Goal: Transaction & Acquisition: Purchase product/service

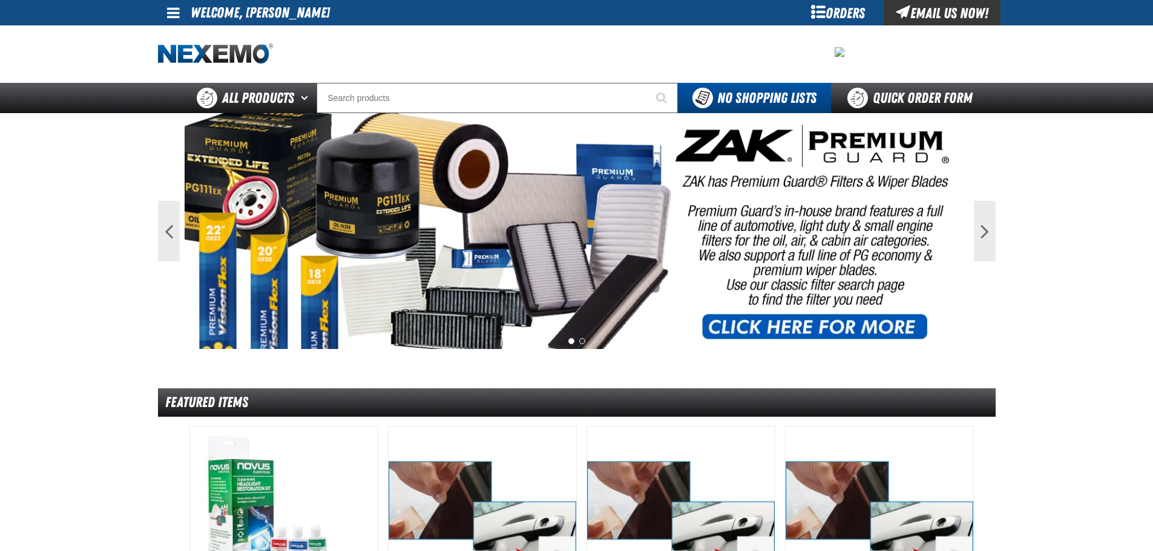
click at [835, 21] on div "Orders" at bounding box center [838, 12] width 91 height 25
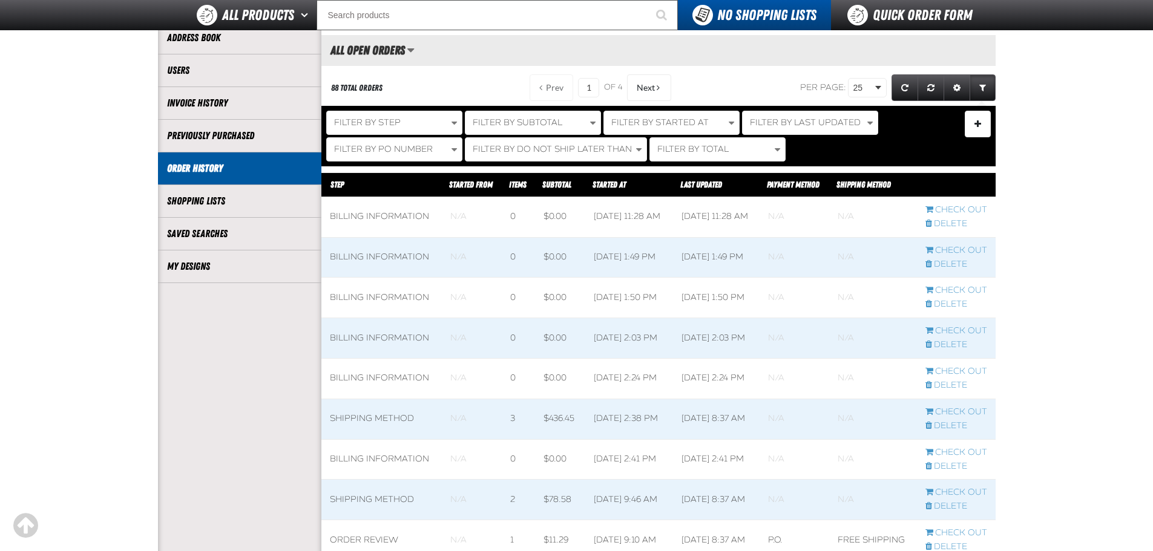
scroll to position [139, 0]
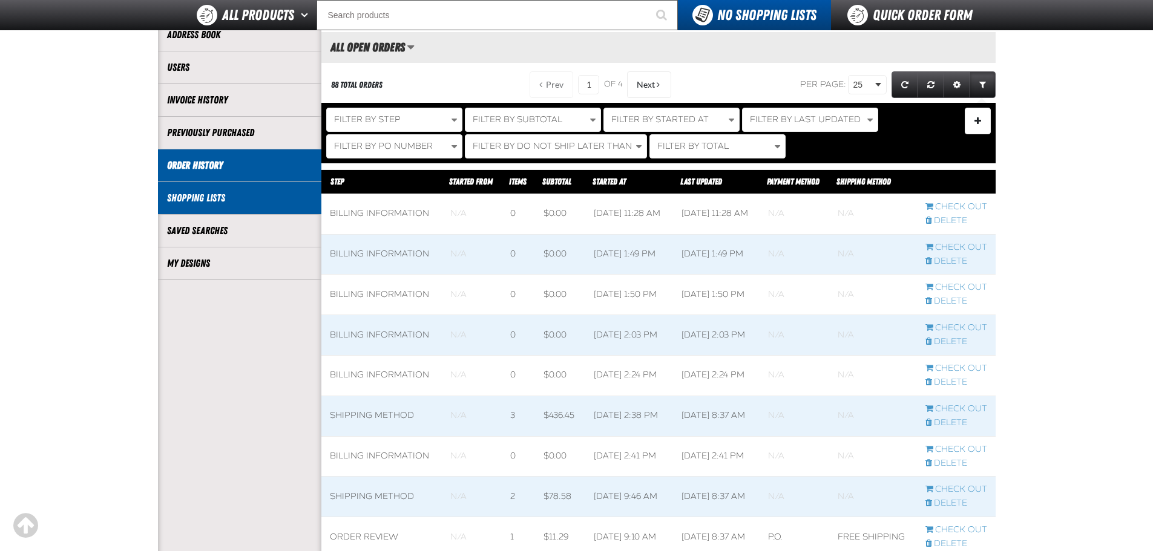
click at [237, 197] on link "Shopping Lists" at bounding box center [239, 198] width 145 height 14
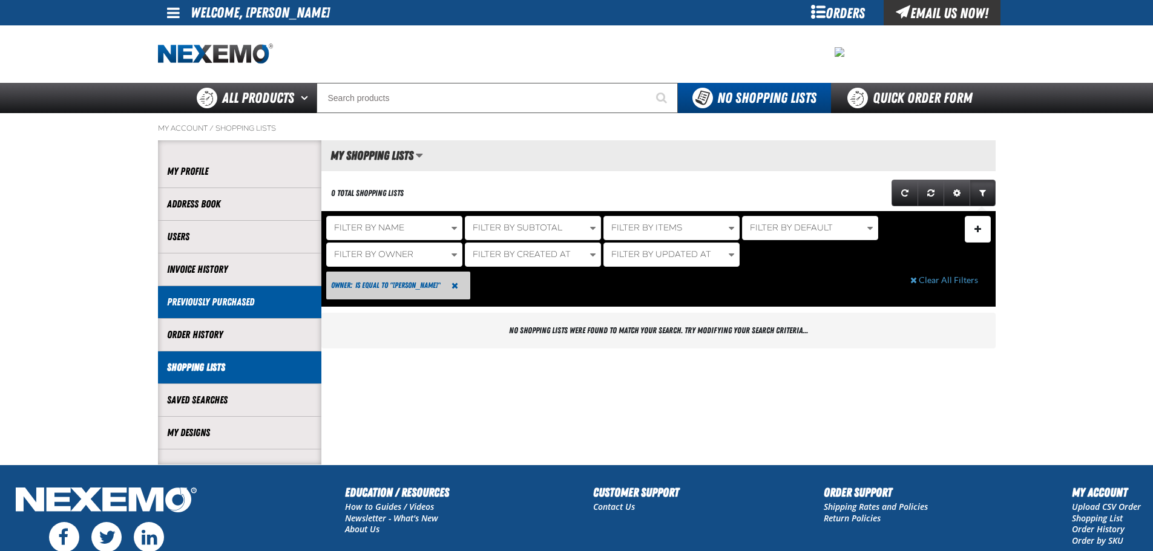
click at [287, 308] on link "Previously Purchased" at bounding box center [239, 302] width 145 height 14
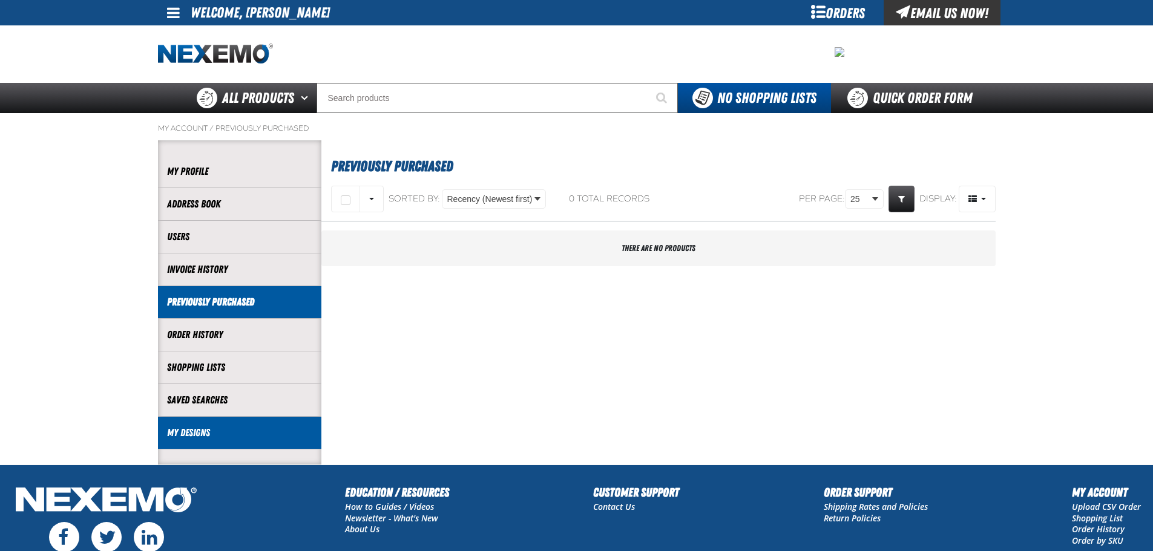
click at [267, 423] on li "My Designs" at bounding box center [239, 433] width 163 height 33
click at [199, 427] on link "My Designs" at bounding box center [239, 433] width 145 height 14
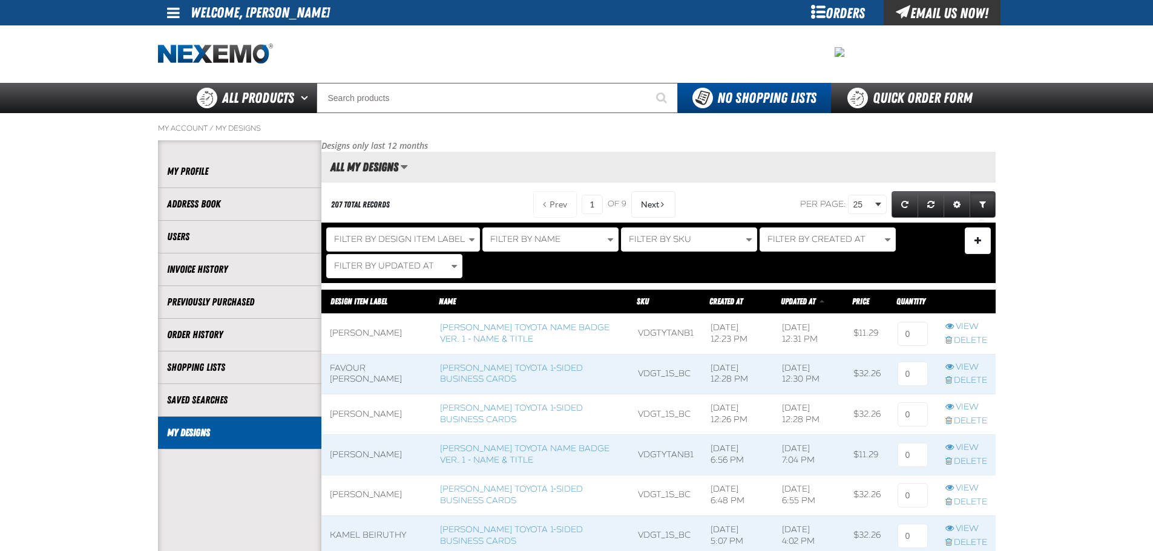
scroll to position [1, 1]
click at [511, 328] on link "[PERSON_NAME] Toyota Name Badge Ver. 1 - Name & Title" at bounding box center [524, 333] width 169 height 22
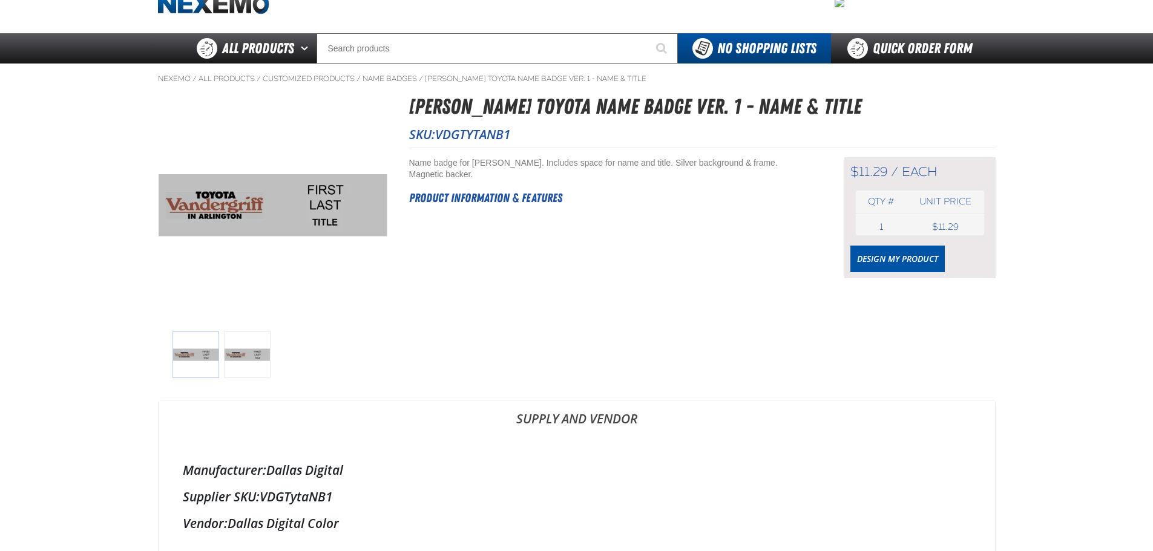
scroll to position [51, 0]
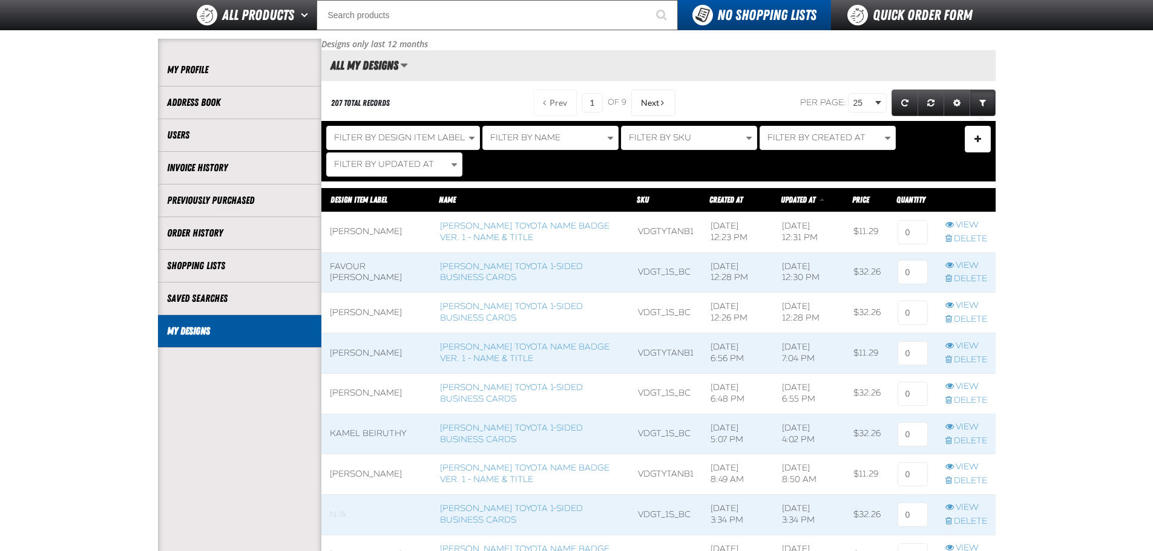
scroll to position [90, 0]
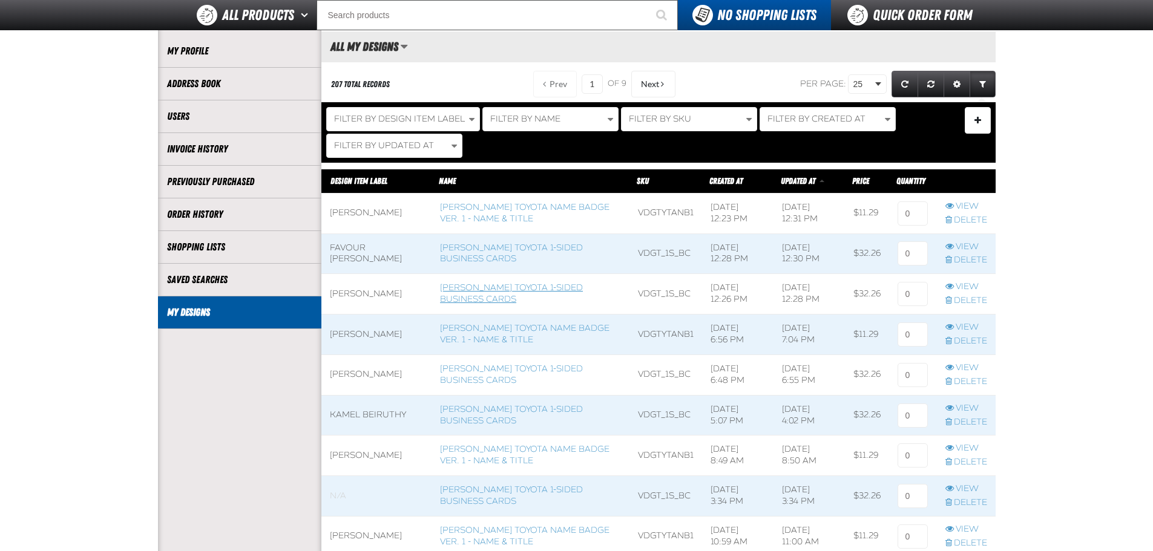
click at [531, 286] on link "Vandergriff Toyota 1-sided Business Cards" at bounding box center [511, 294] width 143 height 22
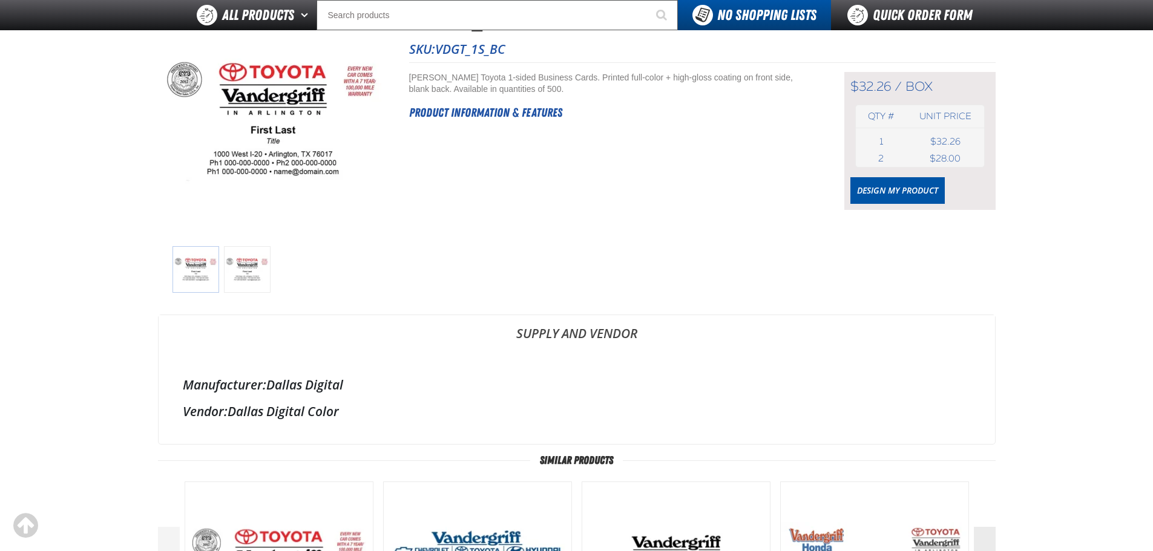
scroll to position [81, 0]
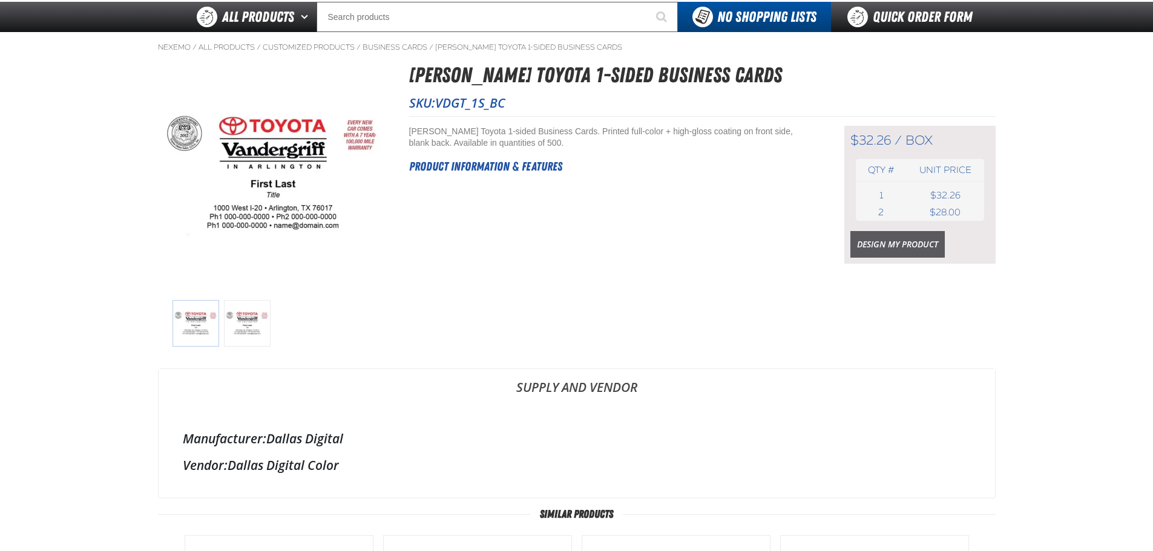
click at [895, 237] on link "Design My Product" at bounding box center [897, 244] width 94 height 27
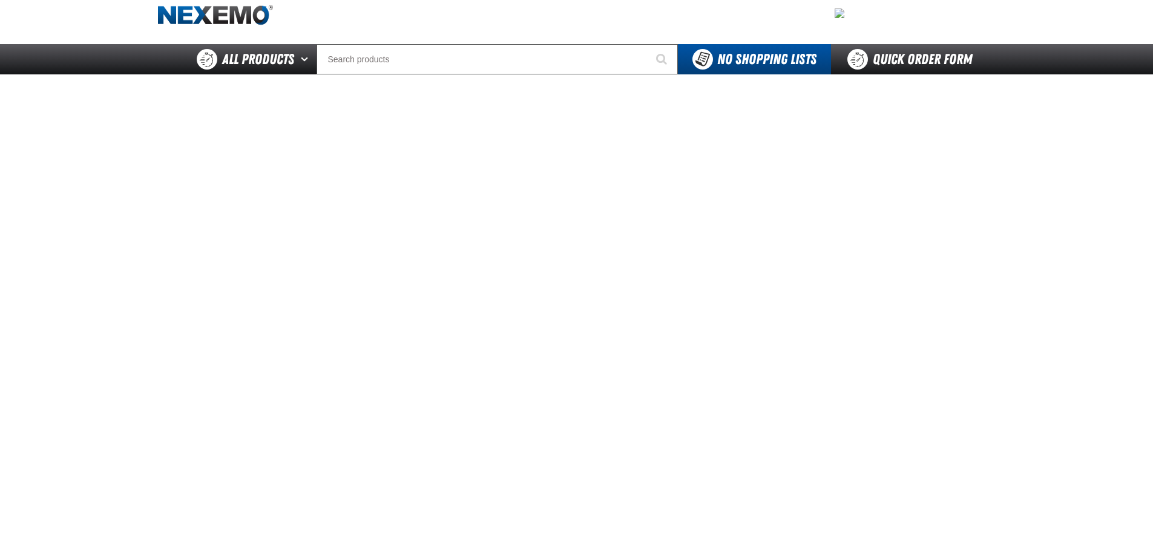
scroll to position [50, 0]
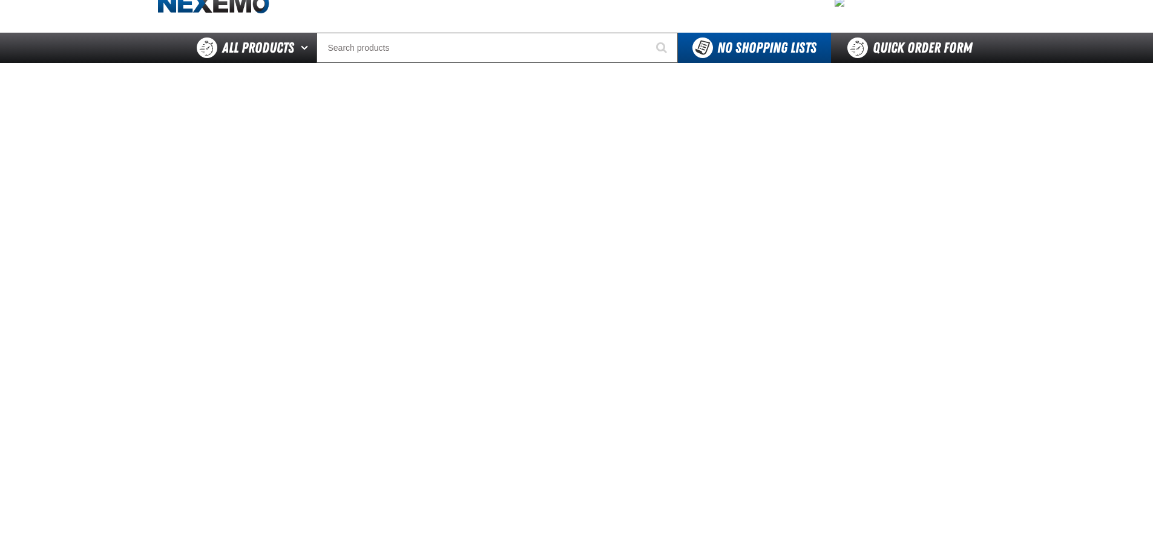
drag, startPoint x: 985, startPoint y: 249, endPoint x: 1081, endPoint y: 339, distance: 131.0
click at [1081, 339] on main at bounding box center [576, 338] width 1153 height 551
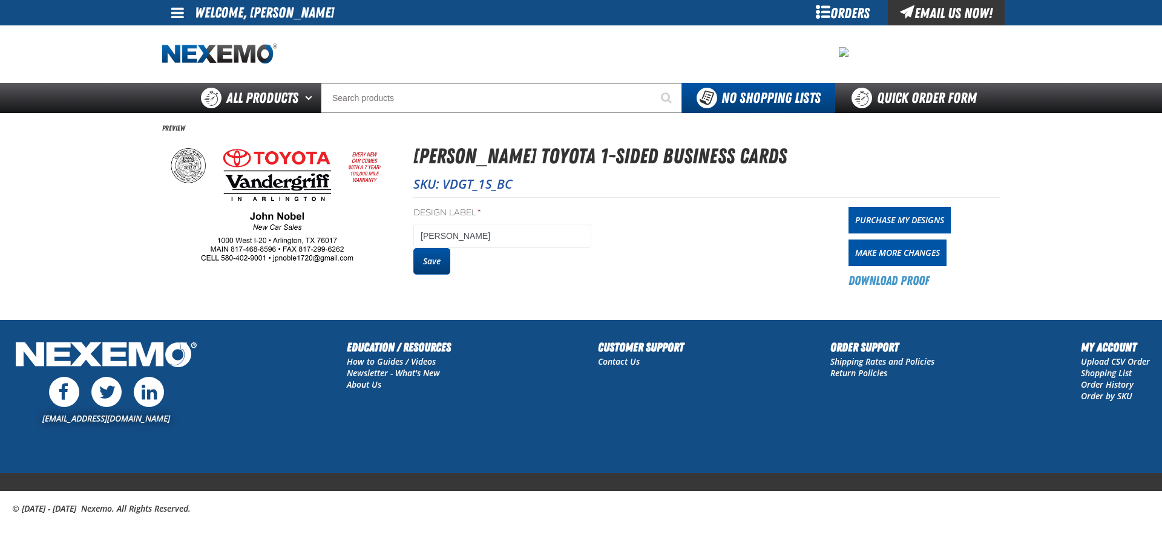
click at [437, 268] on button "Save" at bounding box center [431, 261] width 37 height 27
click at [436, 268] on button "Save" at bounding box center [431, 261] width 37 height 27
click at [857, 215] on link "Purchase My Designs" at bounding box center [899, 220] width 102 height 27
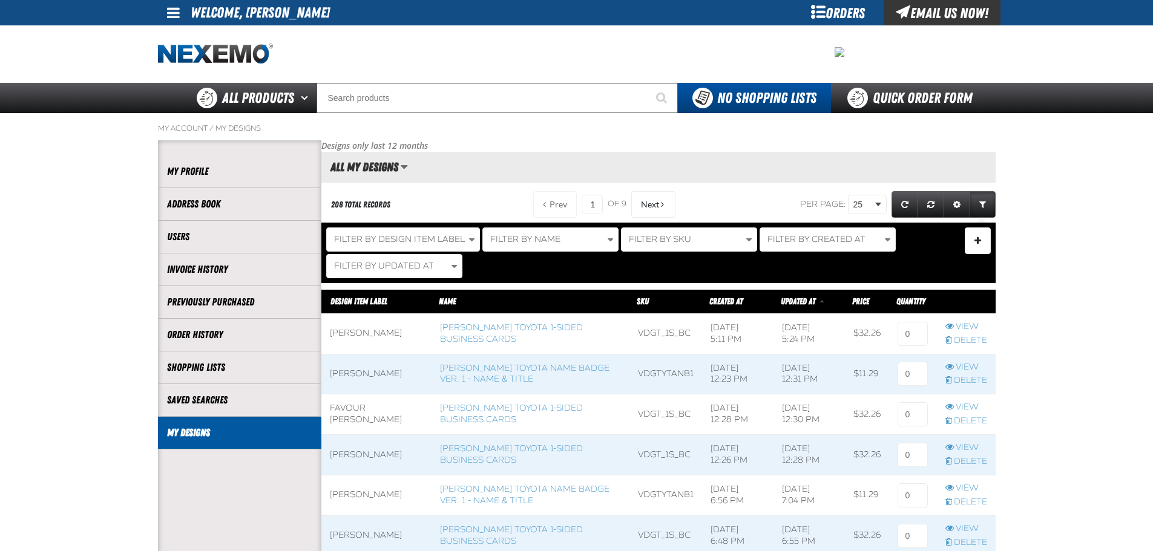
scroll to position [1, 1]
click at [907, 334] on input at bounding box center [912, 334] width 30 height 24
click at [916, 333] on input at bounding box center [912, 334] width 30 height 24
type input "1"
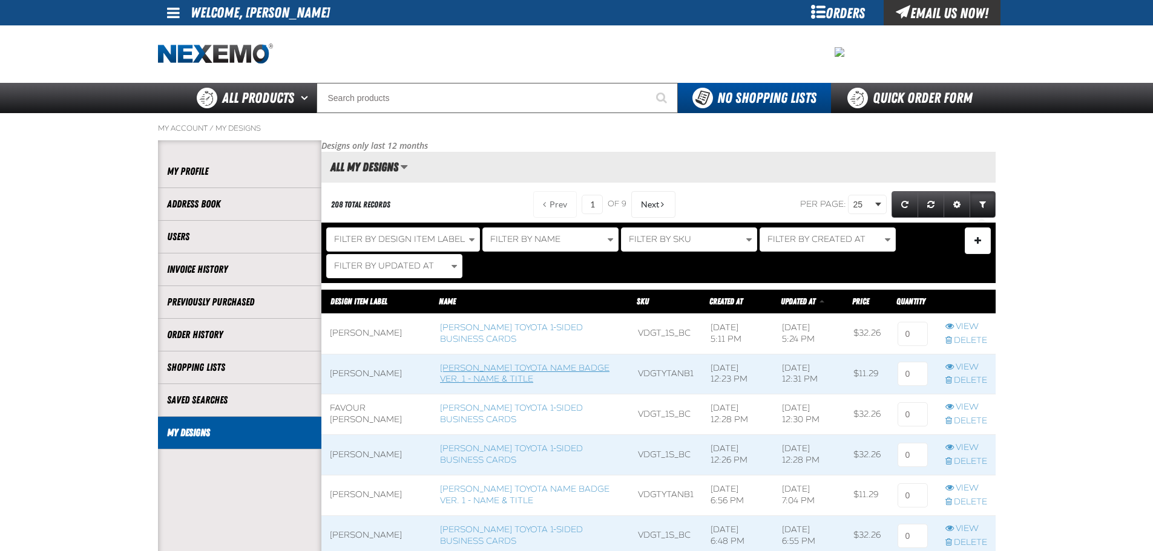
click at [515, 376] on link "[PERSON_NAME] Toyota Name Badge Ver. 1 - Name & Title" at bounding box center [524, 374] width 169 height 22
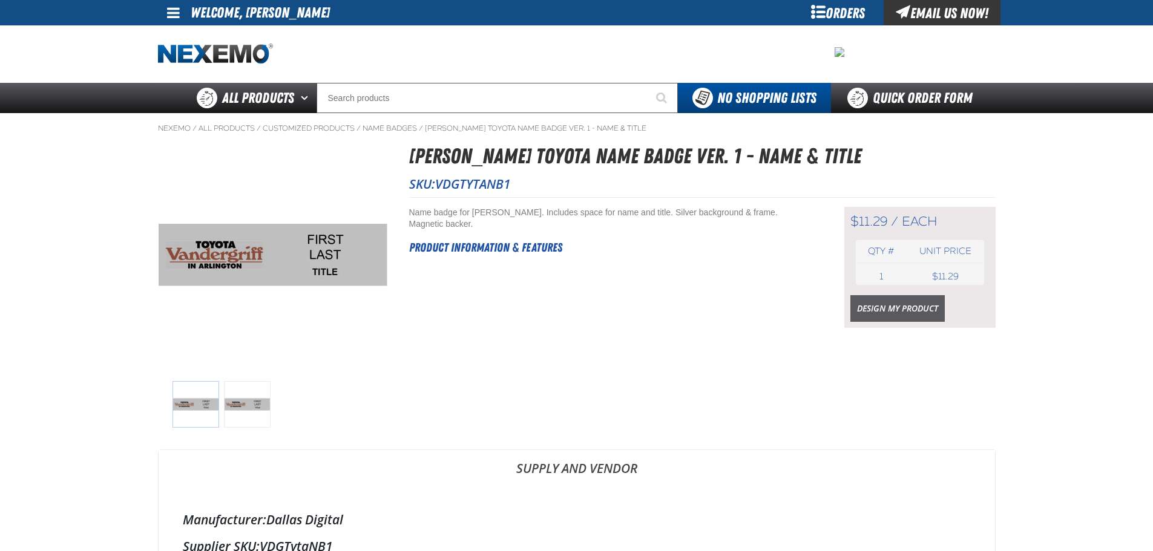
click at [886, 310] on link "Design My Product" at bounding box center [897, 308] width 94 height 27
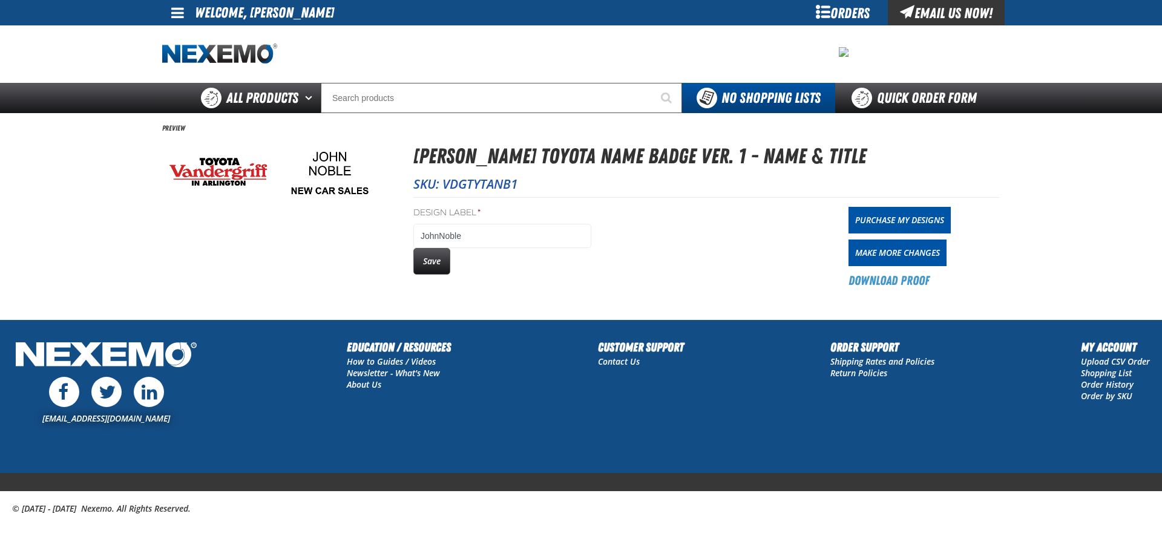
click at [439, 265] on button "Save" at bounding box center [431, 261] width 37 height 27
click at [436, 263] on button "Save" at bounding box center [431, 261] width 37 height 27
click at [865, 213] on link "Purchase My Designs" at bounding box center [899, 220] width 102 height 27
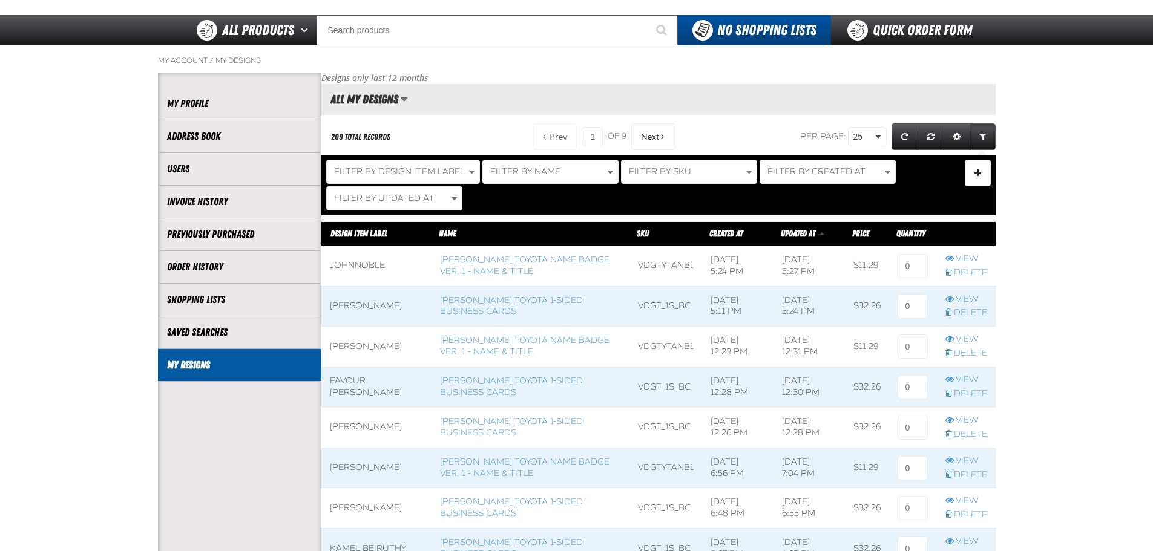
scroll to position [90, 0]
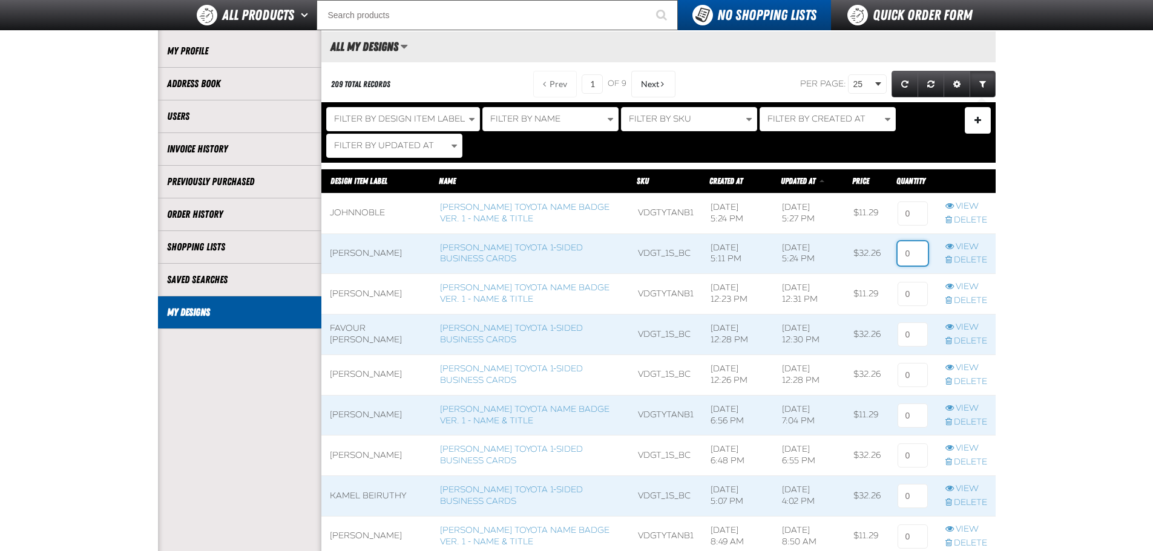
click at [906, 255] on input at bounding box center [912, 253] width 30 height 24
type input "1"
click at [915, 215] on input at bounding box center [912, 213] width 30 height 24
type input "1"
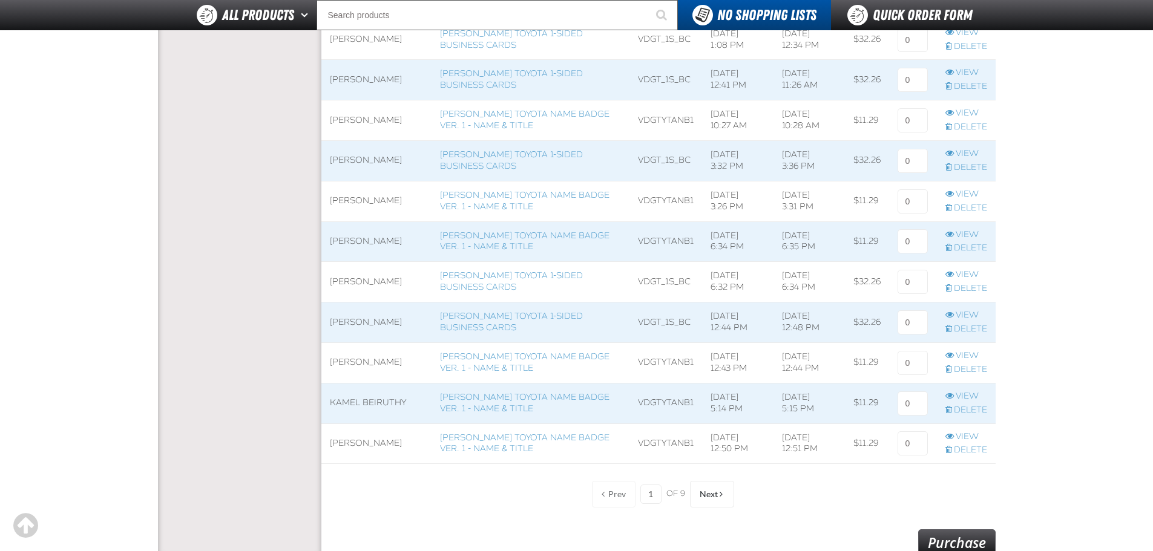
scroll to position [926, 0]
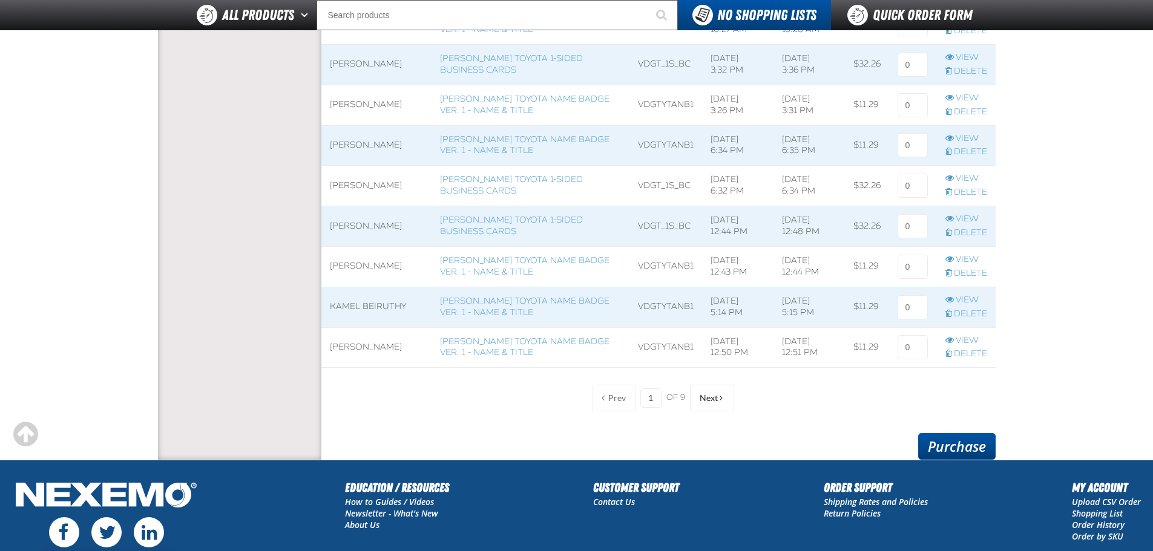
click at [979, 449] on link "Purchase" at bounding box center [956, 446] width 77 height 27
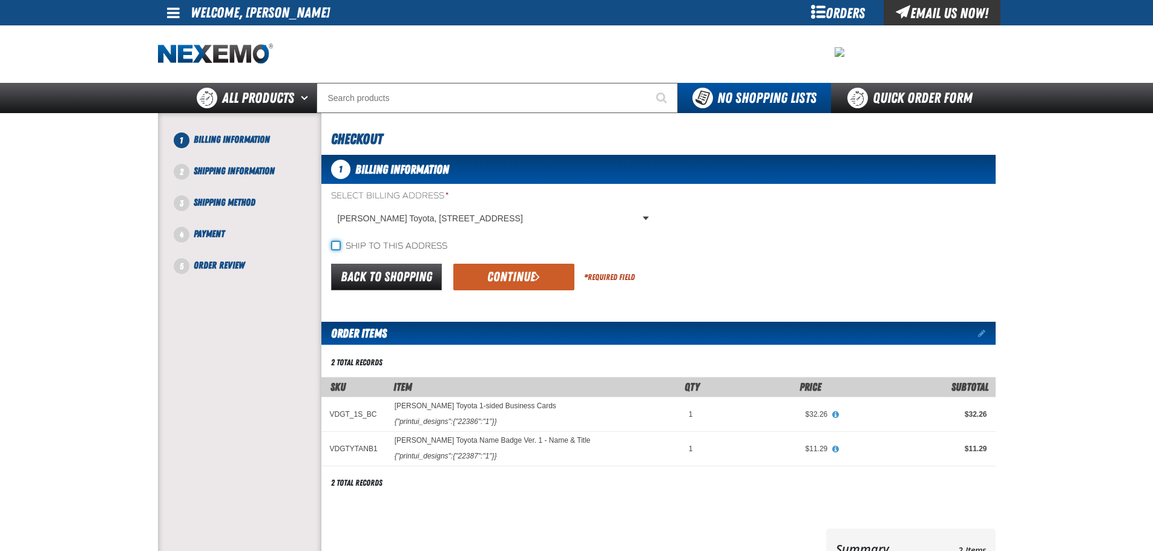
click at [336, 244] on input "Ship to this address" at bounding box center [336, 246] width 10 height 10
checkbox input "true"
click at [521, 273] on button "Continue" at bounding box center [513, 277] width 121 height 27
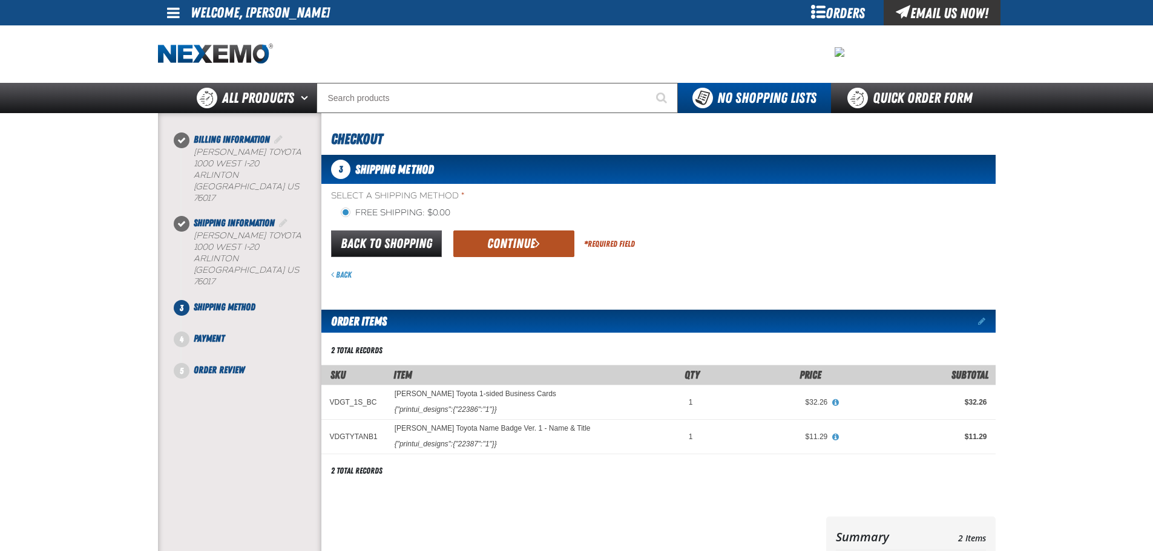
click at [523, 248] on button "Continue" at bounding box center [513, 244] width 121 height 27
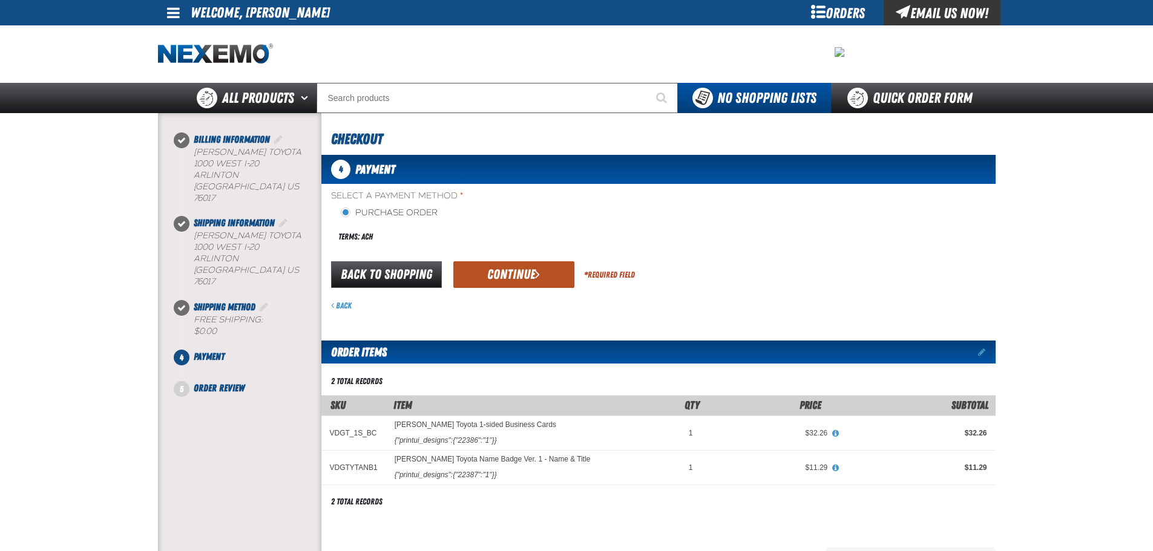
click at [526, 276] on button "Continue" at bounding box center [513, 274] width 121 height 27
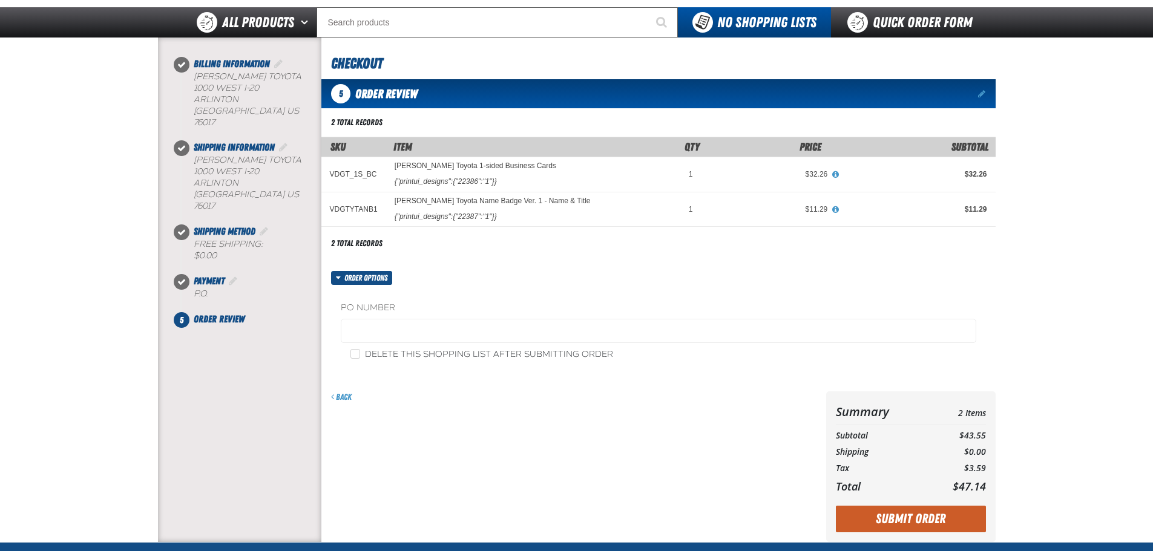
scroll to position [82, 0]
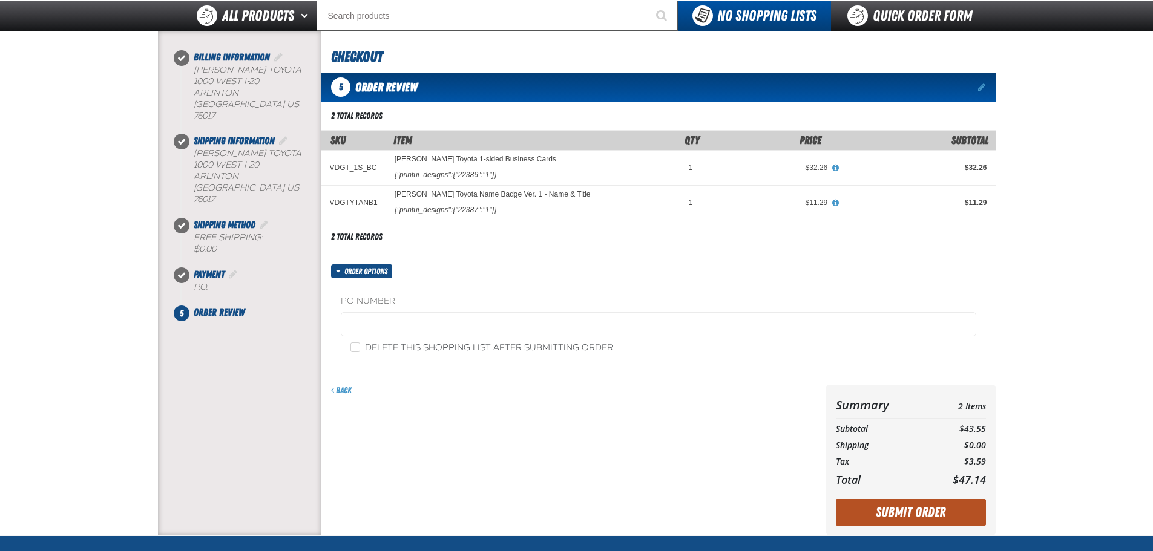
click at [943, 510] on button "Submit Order" at bounding box center [910, 512] width 150 height 27
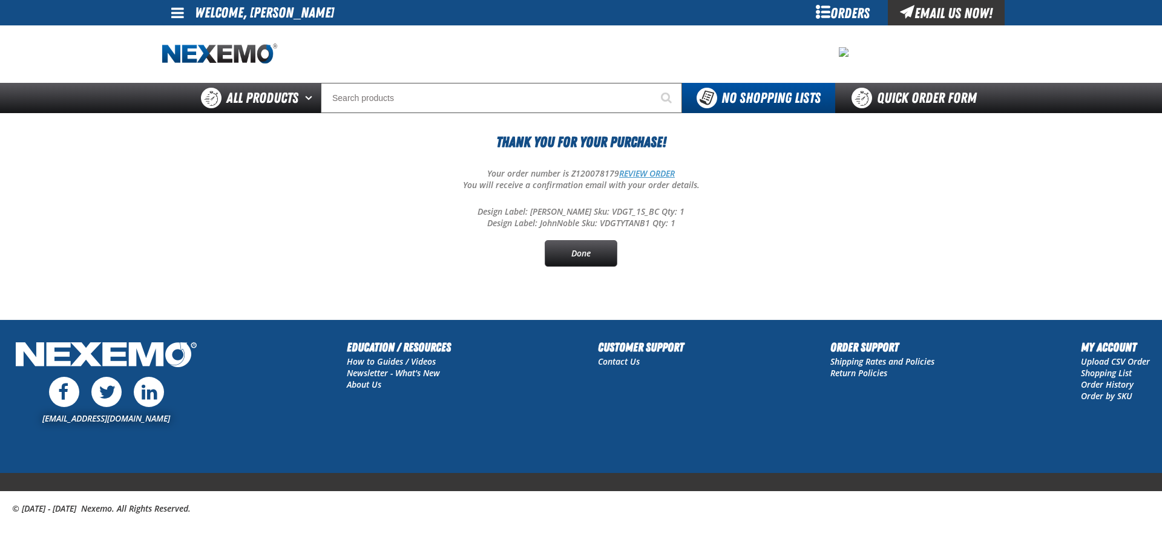
click at [666, 171] on link "REVIEW ORDER" at bounding box center [647, 173] width 56 height 11
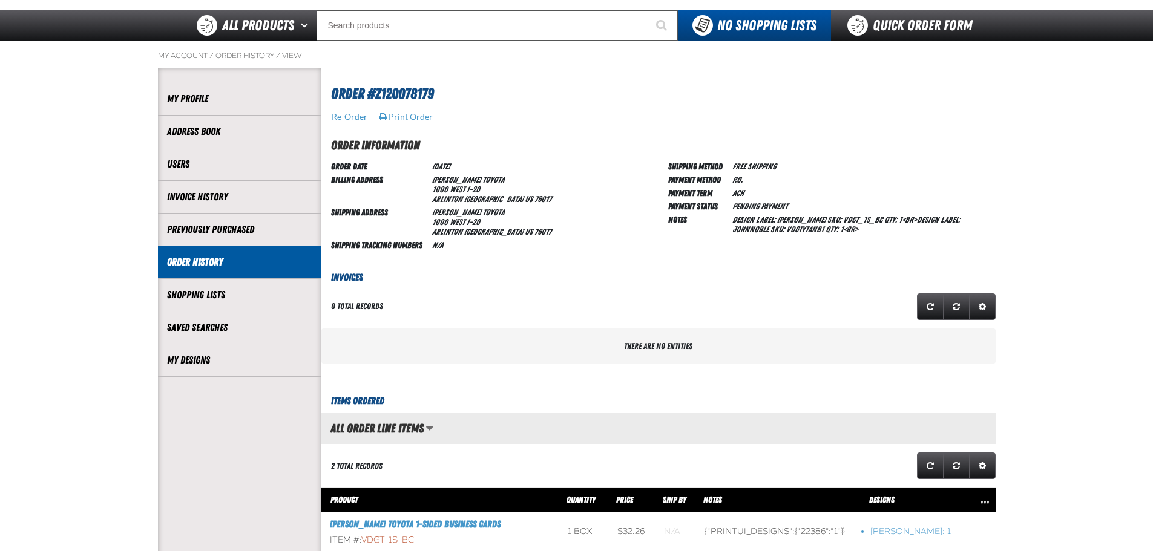
scroll to position [84, 0]
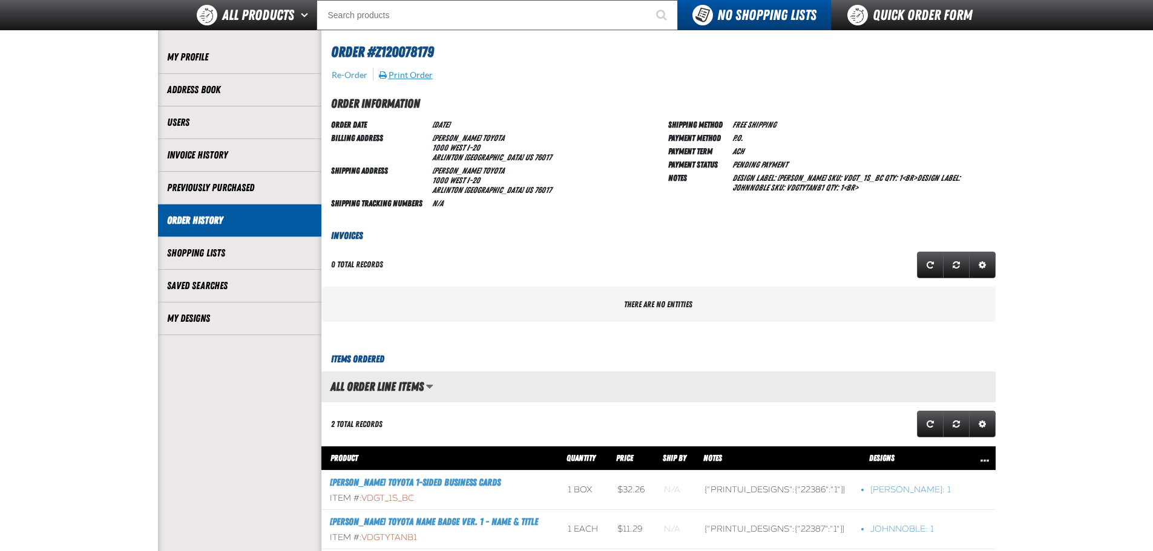
click at [412, 70] on button "Print Order" at bounding box center [405, 75] width 55 height 11
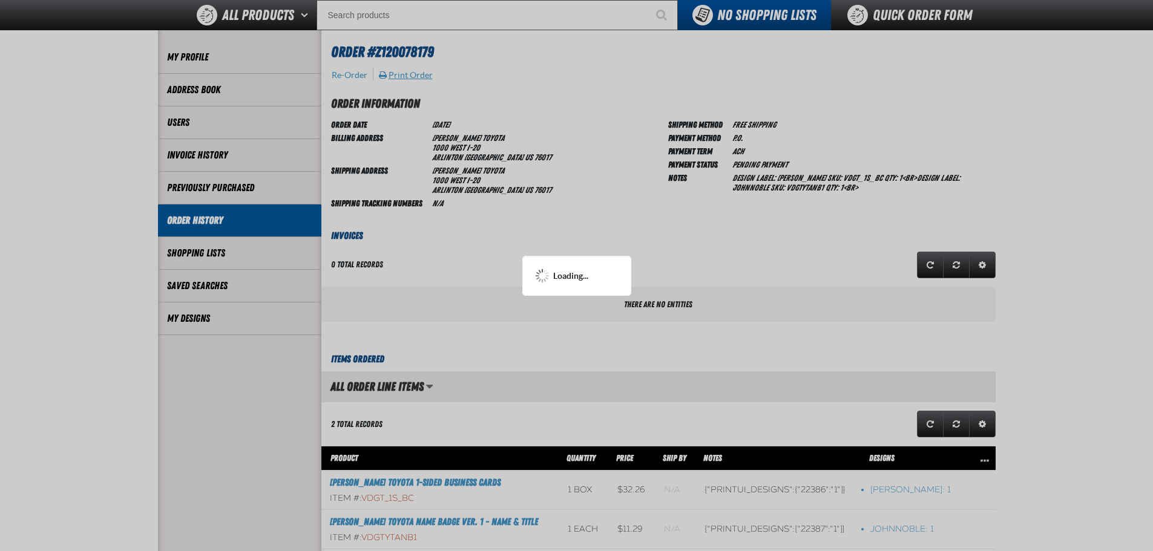
scroll to position [0, 0]
click at [541, 187] on div at bounding box center [576, 275] width 1153 height 551
click at [598, 185] on div at bounding box center [576, 275] width 1153 height 551
click at [597, 186] on div at bounding box center [576, 275] width 1153 height 551
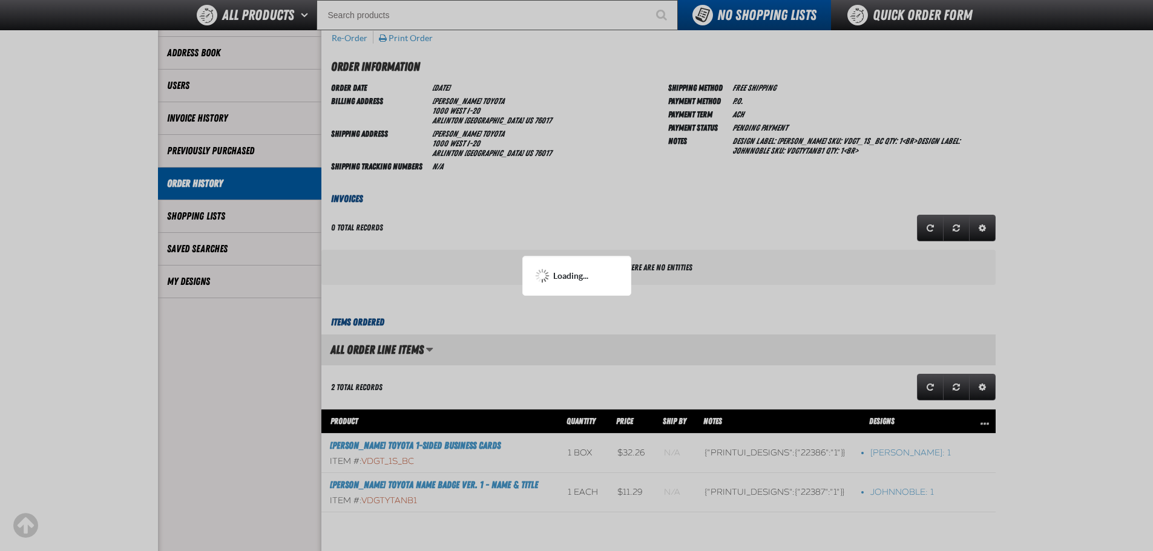
scroll to position [125, 0]
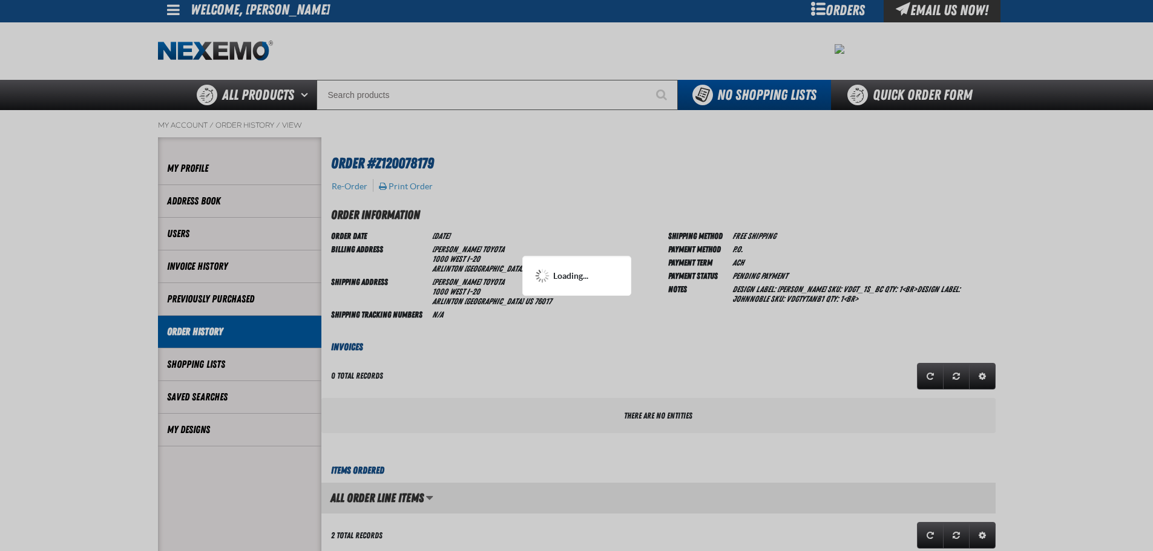
scroll to position [1, 1]
click at [1071, 135] on div at bounding box center [576, 275] width 1153 height 551
click at [1079, 440] on div at bounding box center [576, 275] width 1153 height 551
click at [821, 321] on div at bounding box center [576, 275] width 1153 height 551
click at [1068, 361] on div at bounding box center [576, 275] width 1153 height 551
